Goal: Navigation & Orientation: Go to known website

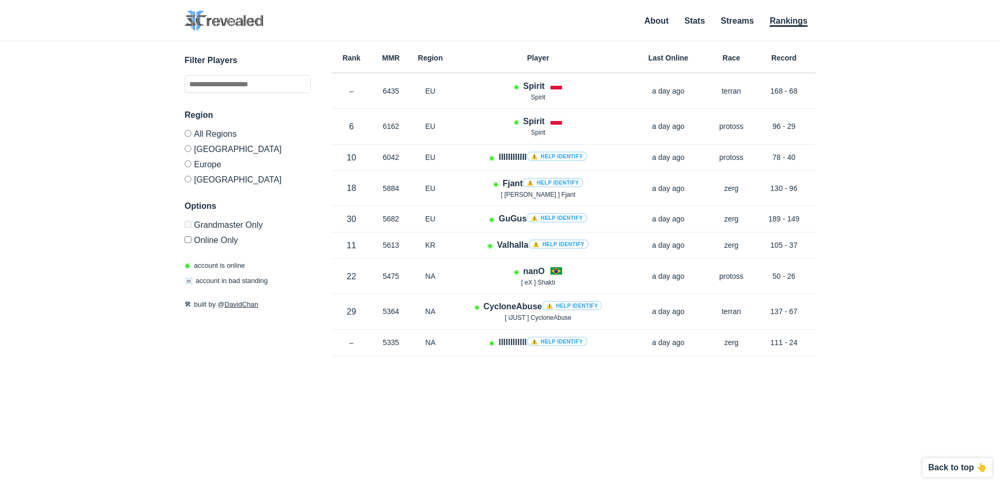
click at [253, 23] on img at bounding box center [224, 21] width 79 height 21
